Goal: Book appointment/travel/reservation

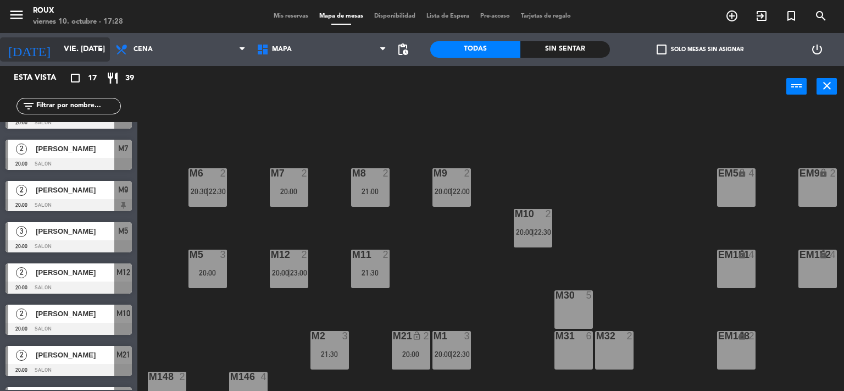
click at [91, 54] on input "vie. [DATE]" at bounding box center [110, 50] width 104 height 20
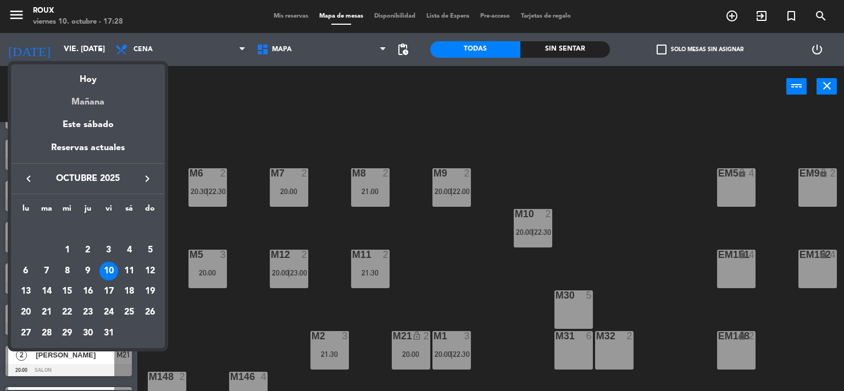
click at [99, 101] on div "Mañana" at bounding box center [88, 98] width 154 height 23
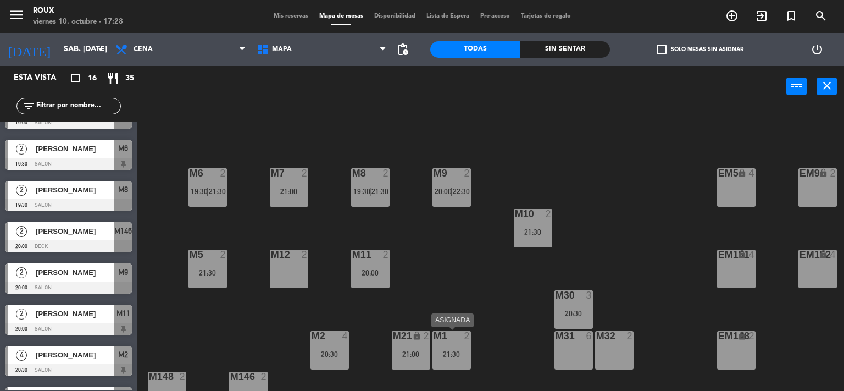
click at [454, 357] on div "21:30" at bounding box center [452, 354] width 38 height 8
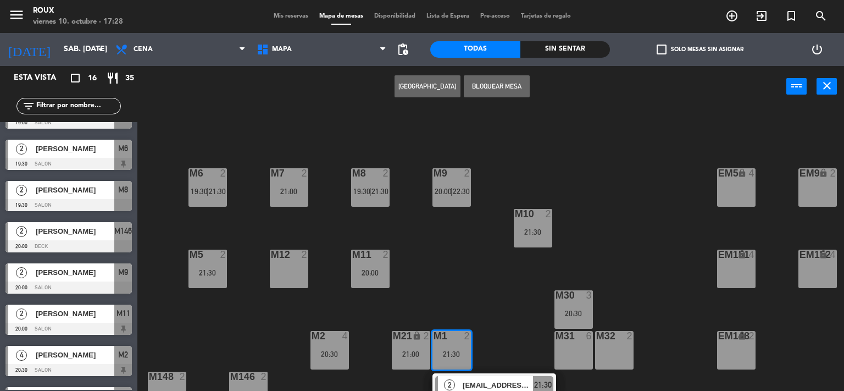
click at [276, 263] on div "M12 2" at bounding box center [289, 269] width 38 height 38
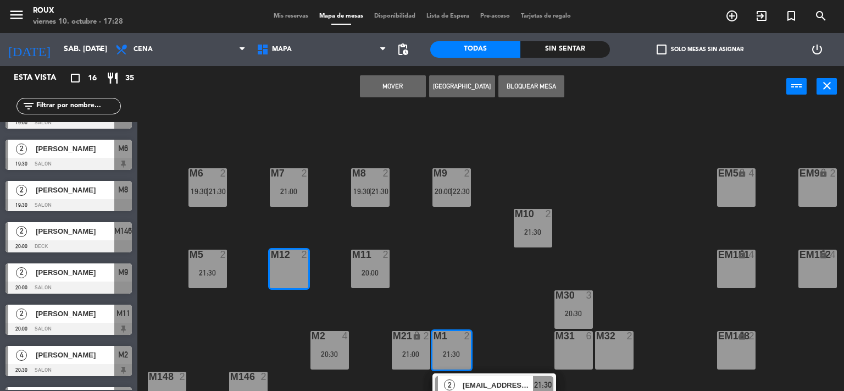
click at [376, 83] on button "Mover" at bounding box center [393, 86] width 66 height 22
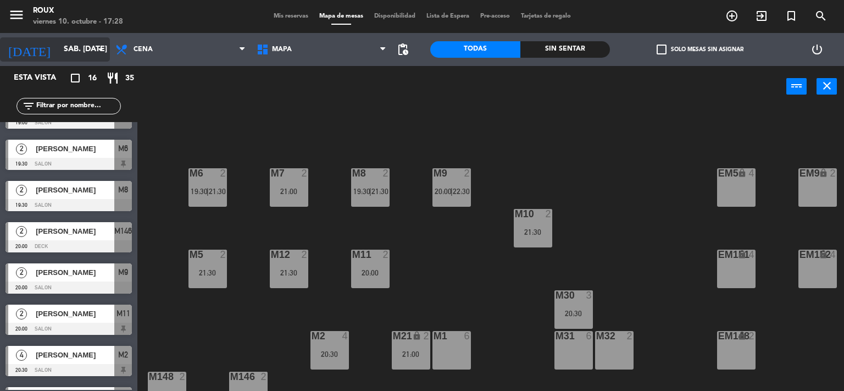
click at [87, 51] on input "sáb. [DATE]" at bounding box center [110, 50] width 104 height 20
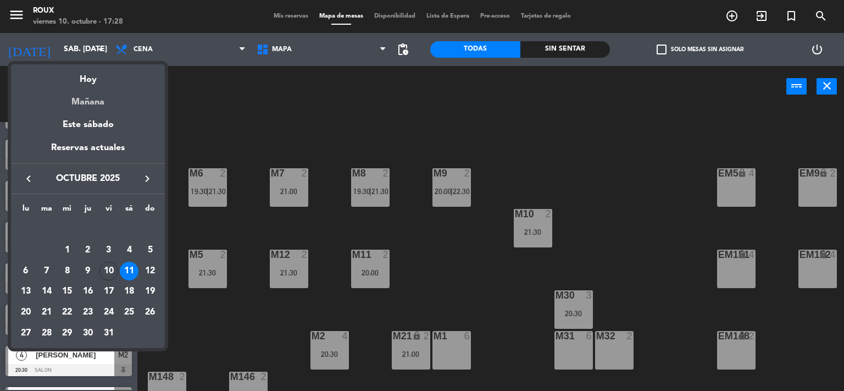
click at [95, 87] on div "Mañana" at bounding box center [88, 98] width 154 height 23
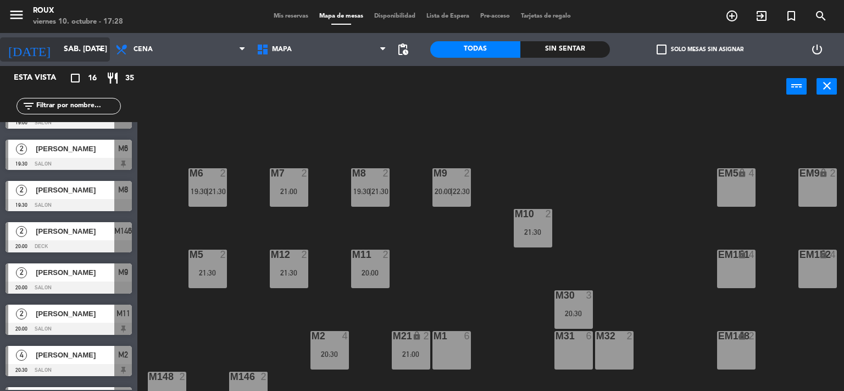
click at [79, 58] on input "sáb. [DATE]" at bounding box center [110, 50] width 104 height 20
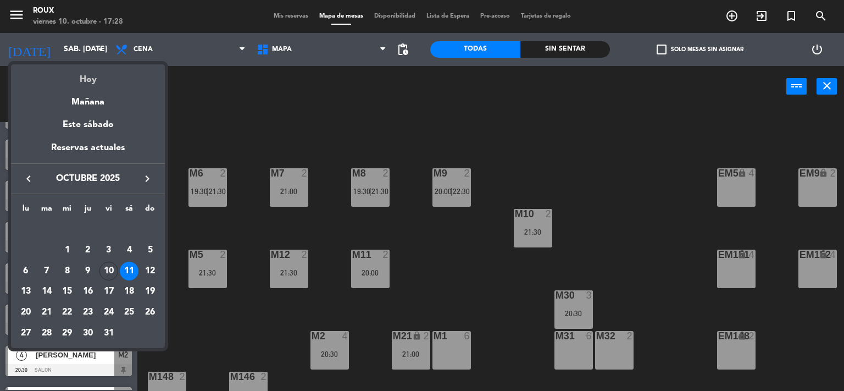
click at [87, 76] on div "Hoy" at bounding box center [88, 75] width 154 height 23
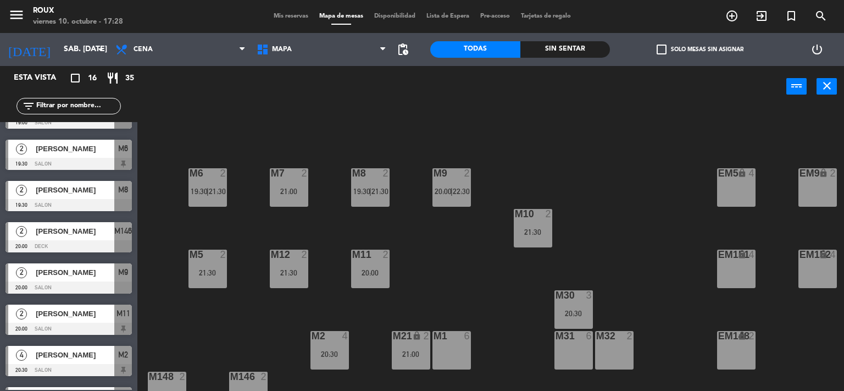
type input "vie. [DATE]"
